Goal: Check status

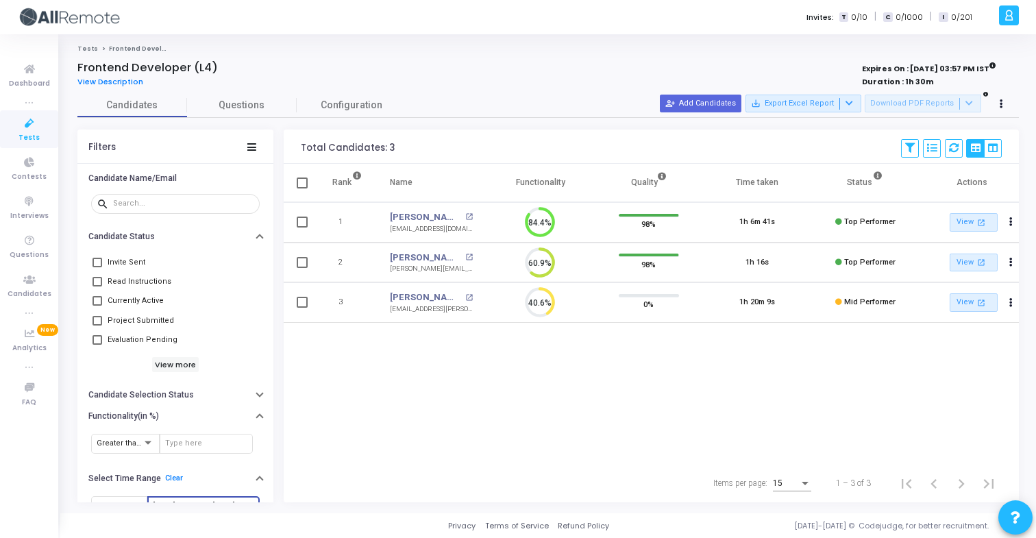
scroll to position [29, 35]
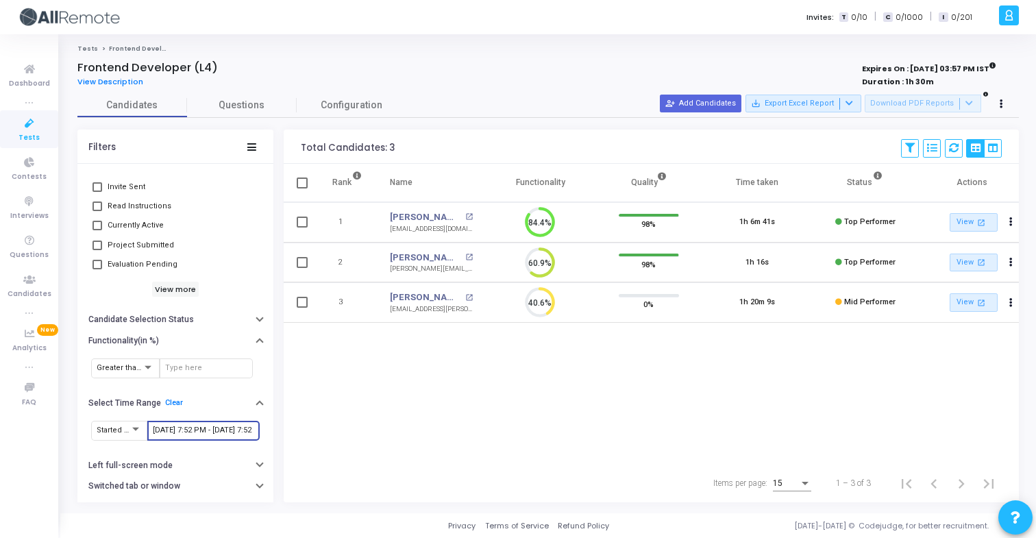
click at [198, 431] on input "[DATE] 7:52 PM - [DATE] 7:52 PM" at bounding box center [203, 430] width 101 height 8
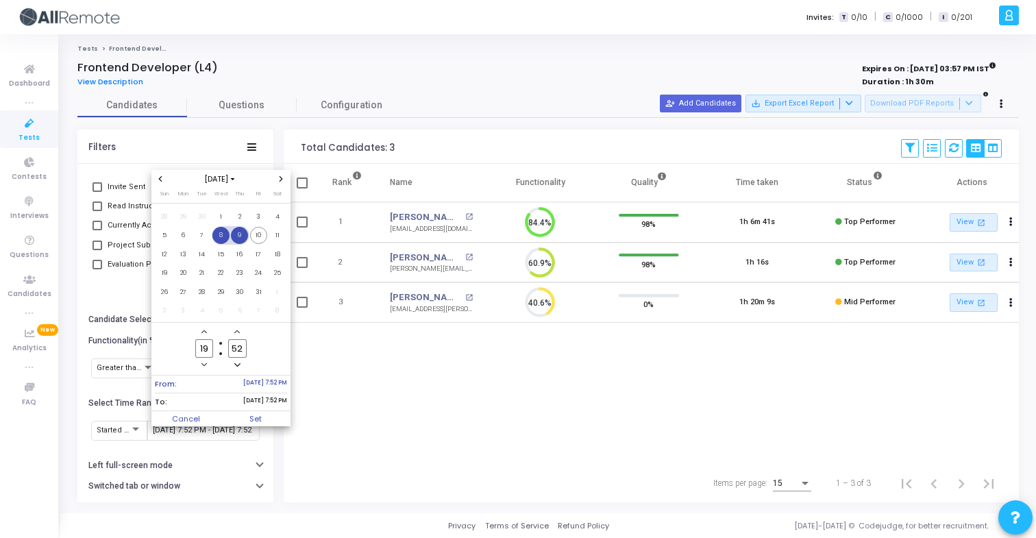
click at [237, 238] on span "9" at bounding box center [239, 235] width 17 height 17
click at [263, 240] on span "10" at bounding box center [258, 235] width 17 height 17
click at [260, 419] on span "Set" at bounding box center [256, 418] width 70 height 15
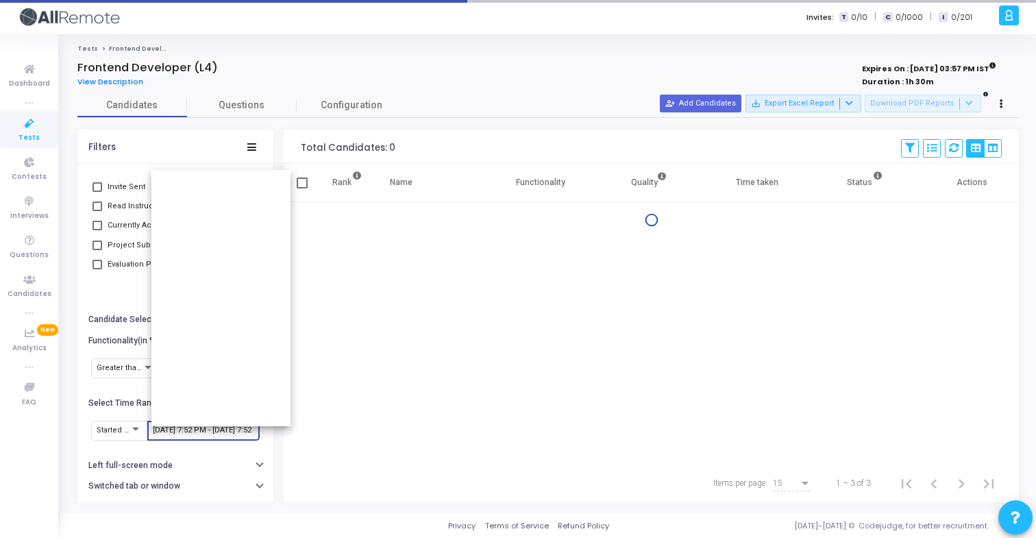
scroll to position [0, 47]
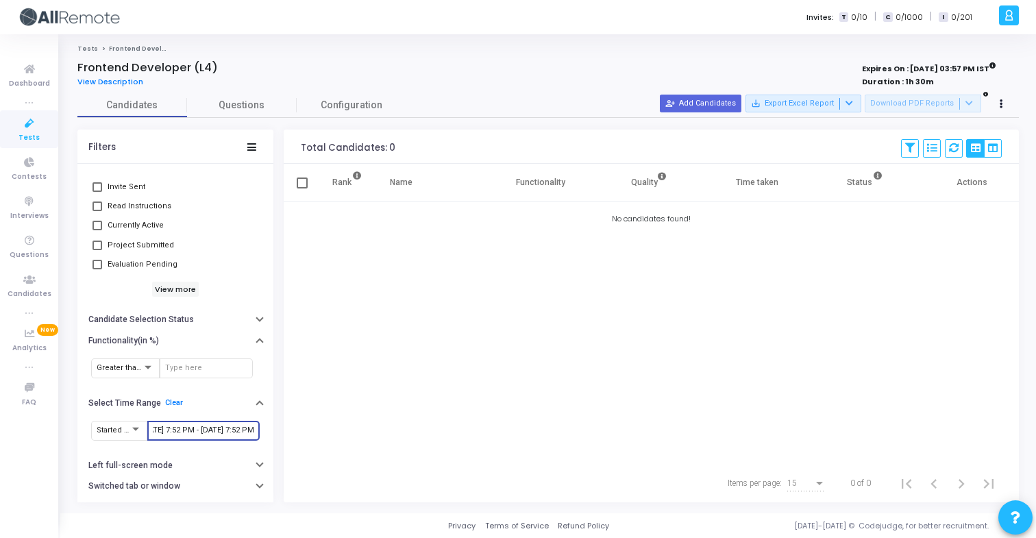
click at [209, 421] on div "[DATE] 7:52 PM - [DATE] 7:52 PM" at bounding box center [203, 429] width 101 height 22
click at [211, 431] on input "[DATE] 7:52 PM - [DATE] 7:52 PM" at bounding box center [203, 430] width 101 height 8
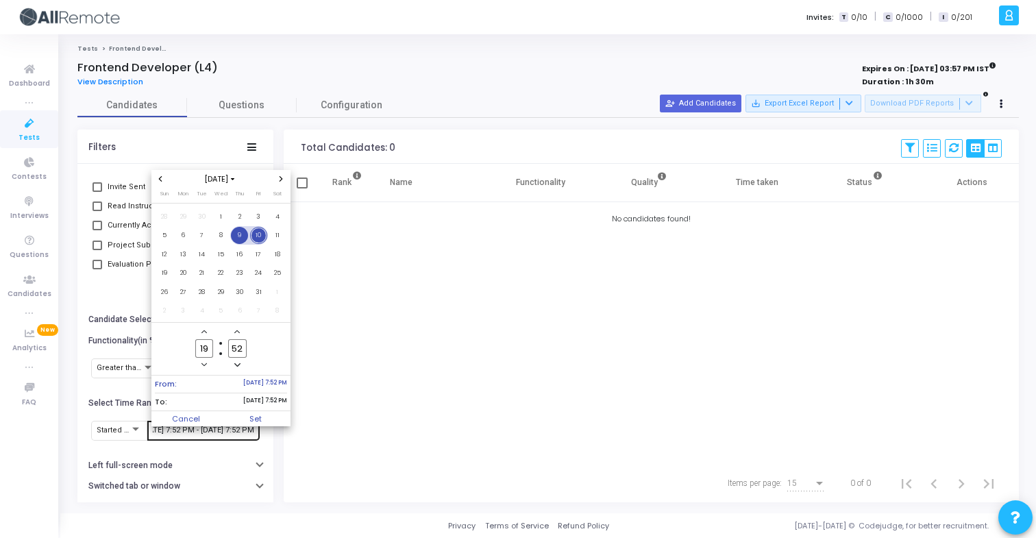
scroll to position [0, 0]
click at [227, 240] on span "8" at bounding box center [220, 235] width 17 height 17
click at [257, 240] on span "10" at bounding box center [258, 235] width 17 height 17
click at [277, 413] on span "Set" at bounding box center [256, 418] width 70 height 15
type input "[DATE] 7:52 PM - [DATE] 7:52 PM"
